Goal: Task Accomplishment & Management: Manage account settings

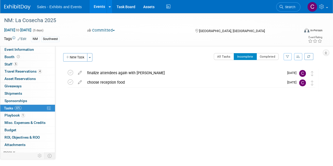
click at [104, 8] on link "Events" at bounding box center [99, 6] width 19 height 13
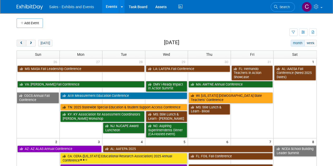
click at [22, 45] on span "prev" at bounding box center [22, 43] width 4 height 3
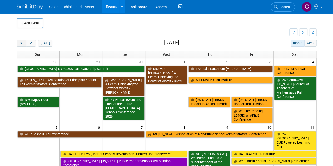
click at [22, 45] on span "prev" at bounding box center [22, 43] width 4 height 3
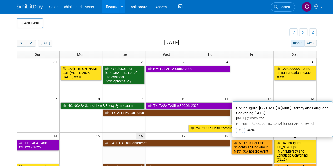
click at [297, 143] on link "CA: Inaugural [US_STATE]’s (Multi)Literacy and Language Convening (CLLC)" at bounding box center [295, 151] width 42 height 23
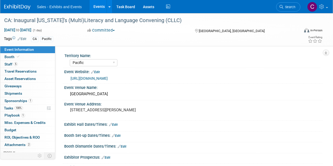
select select "Pacific"
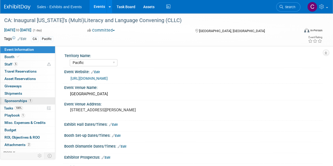
click at [9, 102] on span "Sponsorships 1" at bounding box center [18, 101] width 28 height 4
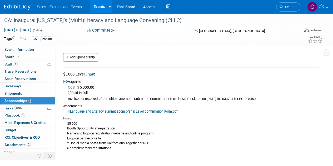
click at [155, 110] on link "Language and Literacy Summit Sponsorship Level Confirmation Form.pdf" at bounding box center [122, 112] width 110 height 4
click at [8, 57] on span "Booth" at bounding box center [12, 57] width 16 height 4
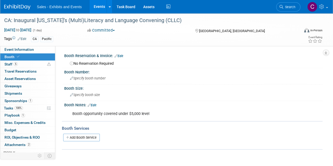
click at [98, 4] on link "Events" at bounding box center [99, 6] width 19 height 13
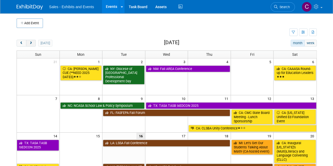
click at [29, 42] on span "next" at bounding box center [31, 43] width 4 height 3
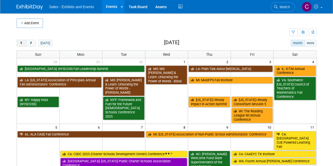
click at [18, 41] on button "prev" at bounding box center [22, 43] width 10 height 7
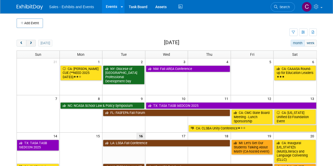
click at [31, 41] on button "next" at bounding box center [31, 43] width 10 height 7
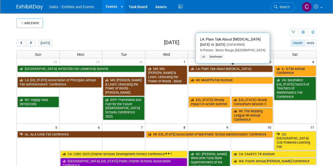
click at [201, 70] on link "LA: Plain Talk About [MEDICAL_DATA]" at bounding box center [231, 69] width 84 height 7
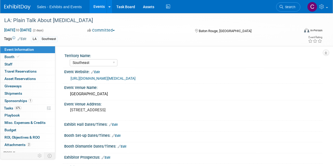
select select "Southeast"
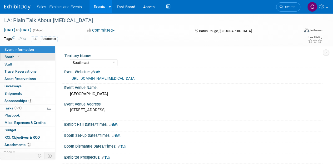
click at [10, 57] on span "Booth" at bounding box center [12, 57] width 16 height 4
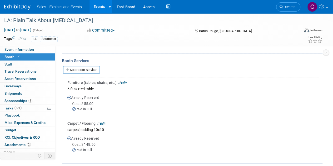
scroll to position [74, 0]
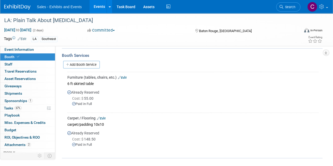
click at [121, 78] on link "Edit" at bounding box center [122, 78] width 9 height 4
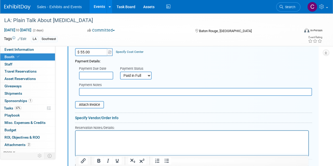
scroll to position [169, 0]
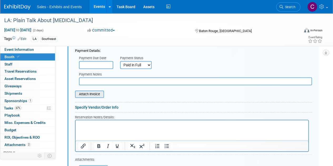
click at [87, 96] on input "file" at bounding box center [72, 94] width 63 height 6
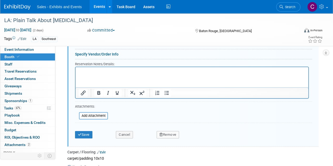
scroll to position [227, 0]
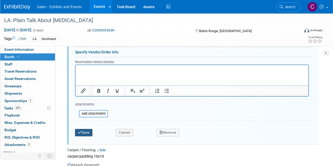
click at [91, 132] on button "Save" at bounding box center [83, 132] width 17 height 7
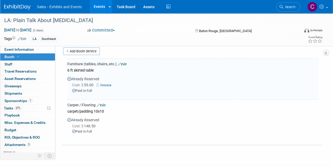
scroll to position [86, 0]
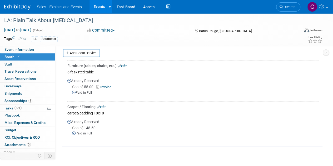
click at [102, 107] on link "Edit" at bounding box center [101, 107] width 9 height 4
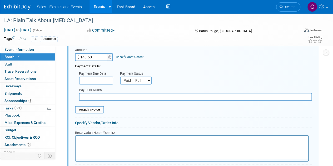
scroll to position [197, 0]
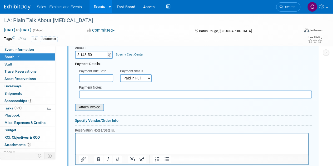
click at [86, 109] on input "file" at bounding box center [72, 107] width 63 height 6
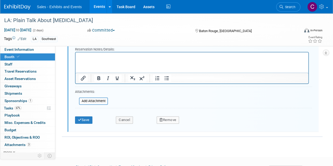
scroll to position [281, 0]
click at [92, 118] on button "Save" at bounding box center [83, 119] width 17 height 7
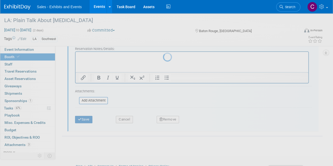
scroll to position [123, 0]
